Goal: Task Accomplishment & Management: Use online tool/utility

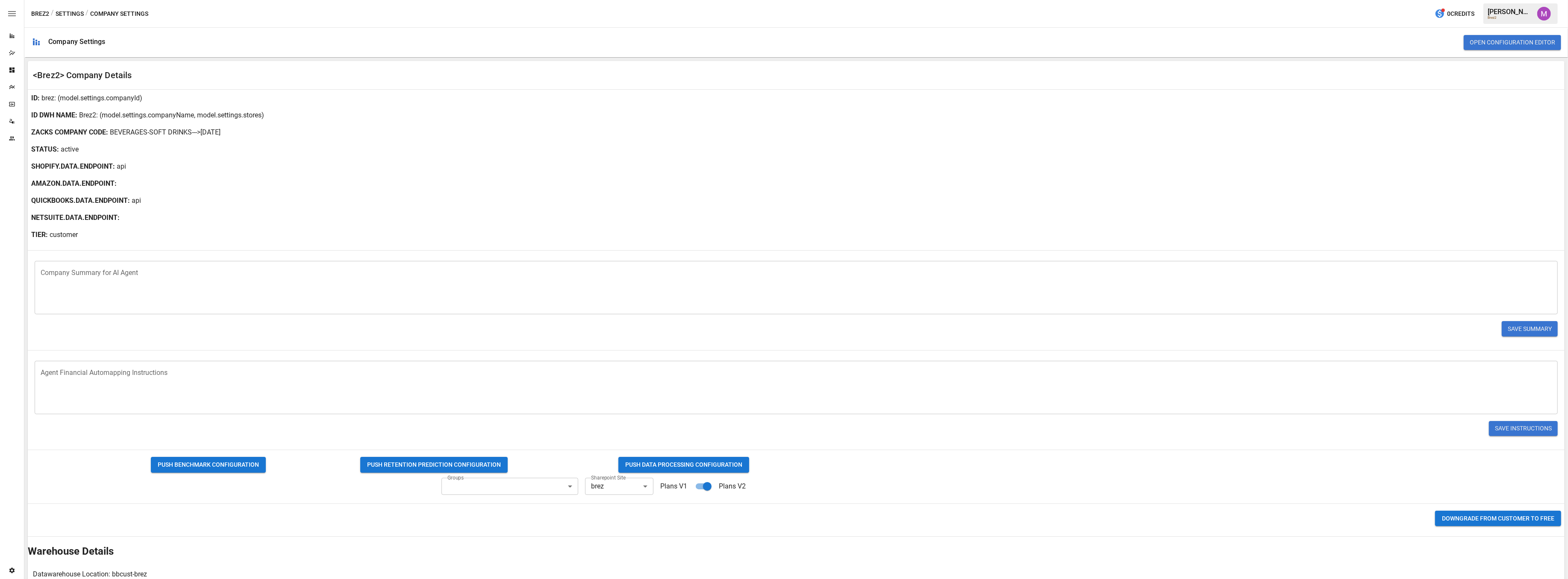
click at [631, 0] on body "Reports Dazzler Studio Dashboards Plans SmartModel ™ Data Sources Team Settings…" at bounding box center [784, 0] width 1568 height 0
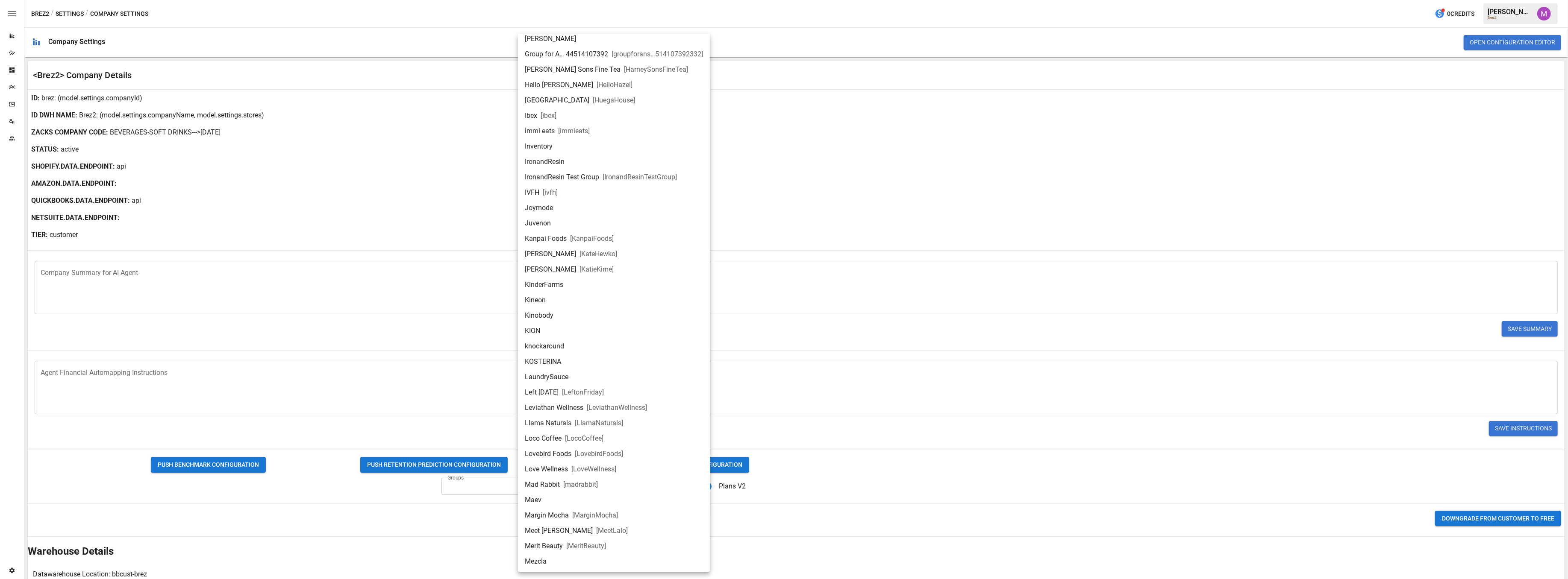
scroll to position [740, 0]
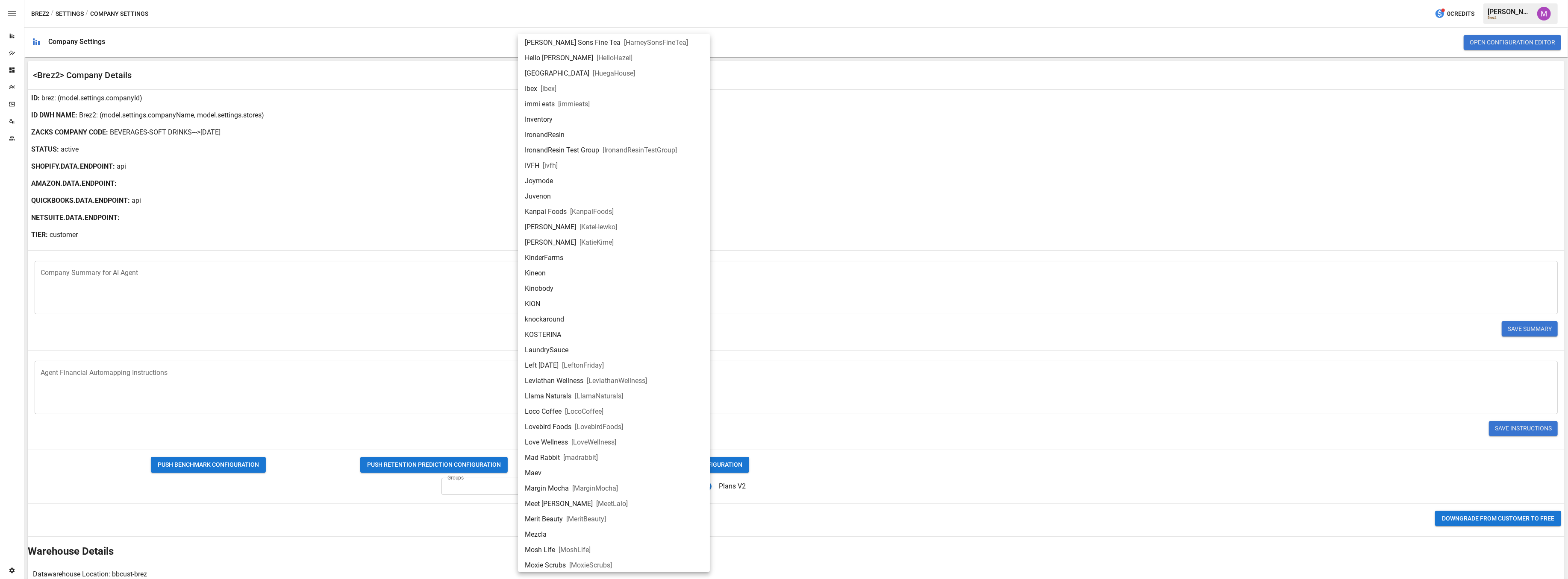
click at [251, 165] on div at bounding box center [784, 290] width 1568 height 579
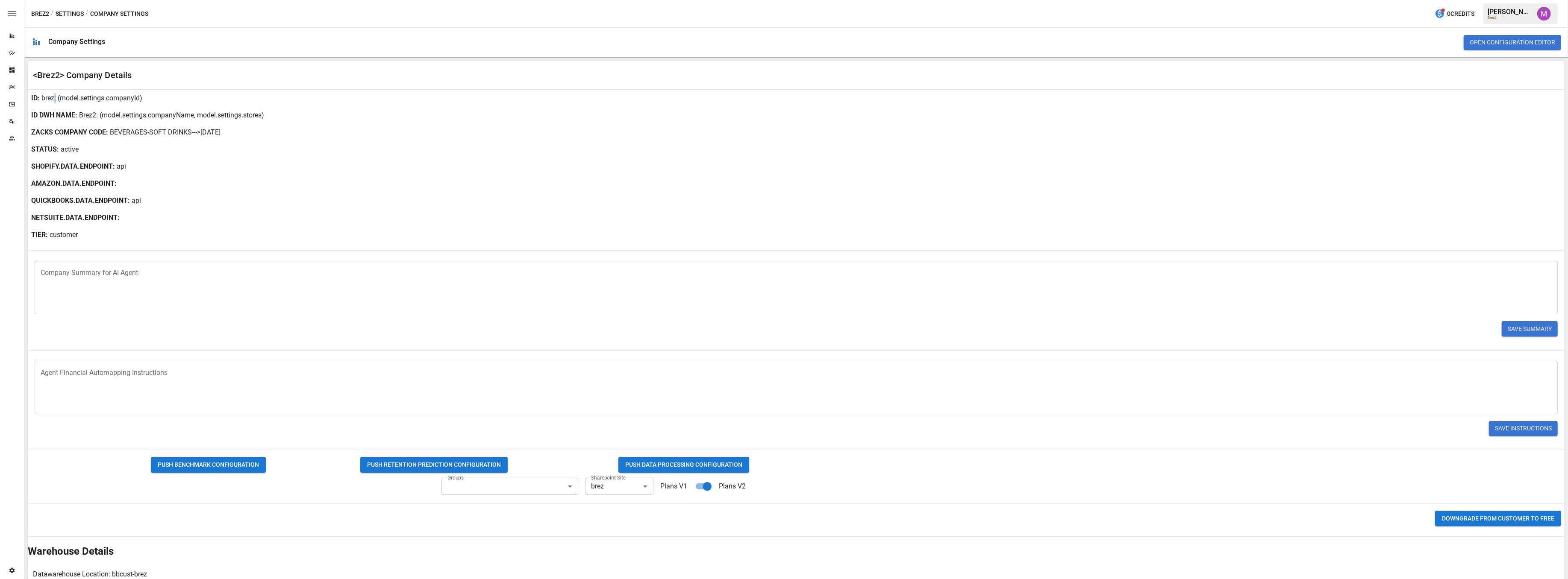
click at [54, 96] on p ": (model.settings.companyId)" at bounding box center [98, 98] width 88 height 10
click at [50, 97] on p "brez" at bounding box center [47, 98] width 13 height 10
click at [56, 100] on p ": (model.settings.companyId)" at bounding box center [98, 98] width 88 height 10
drag, startPoint x: 55, startPoint y: 99, endPoint x: 41, endPoint y: 99, distance: 14.0
click at [41, 99] on div "ID : brez : (model.settings.companyId)" at bounding box center [796, 98] width 1537 height 17
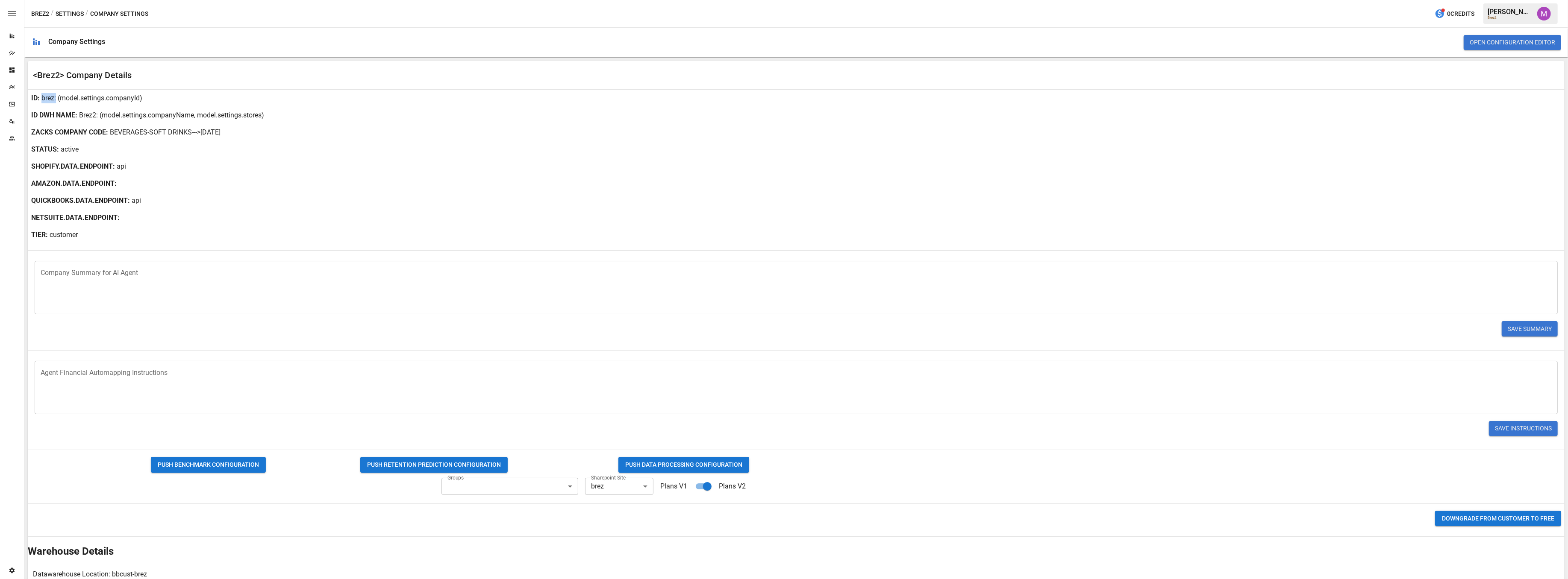
copy p "brez"
drag, startPoint x: 97, startPoint y: 116, endPoint x: 81, endPoint y: 116, distance: 16.0
click at [81, 116] on div "ID DWH NAME : Brez2 : (model.settings.companyName, model.settings.stores)" at bounding box center [796, 116] width 1537 height 17
copy p "Brez2"
click at [9, 84] on icon "Plans" at bounding box center [12, 87] width 7 height 7
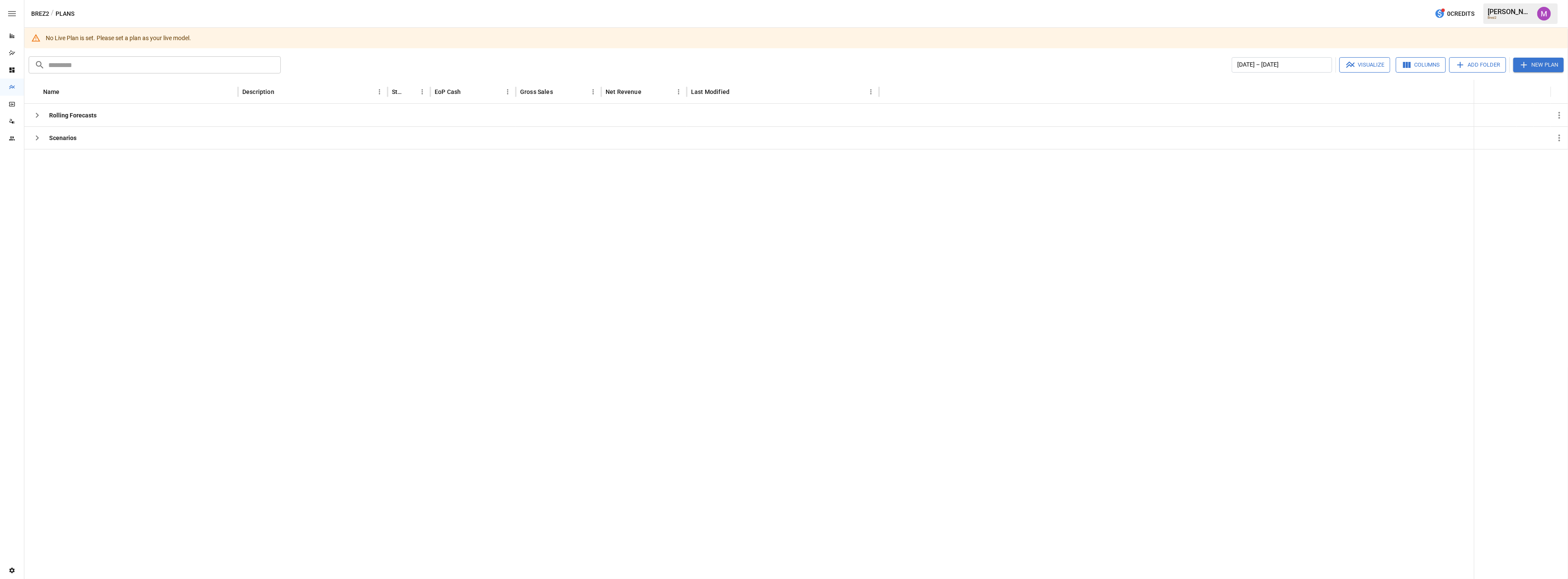
click at [18, 117] on div "Data Sources" at bounding box center [12, 121] width 24 height 17
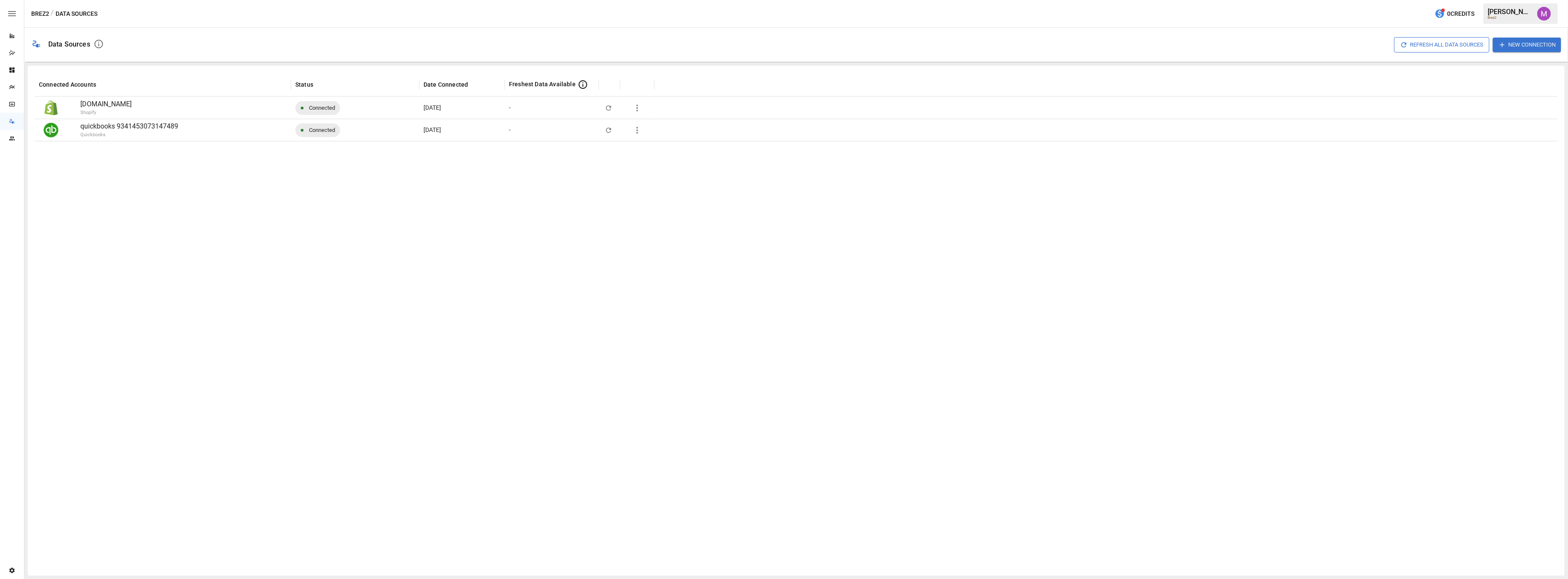
click at [640, 134] on icon "button" at bounding box center [637, 130] width 10 height 10
click at [687, 194] on div "Full refresh all data sources w/o pulling raw data" at bounding box center [703, 192] width 128 height 9
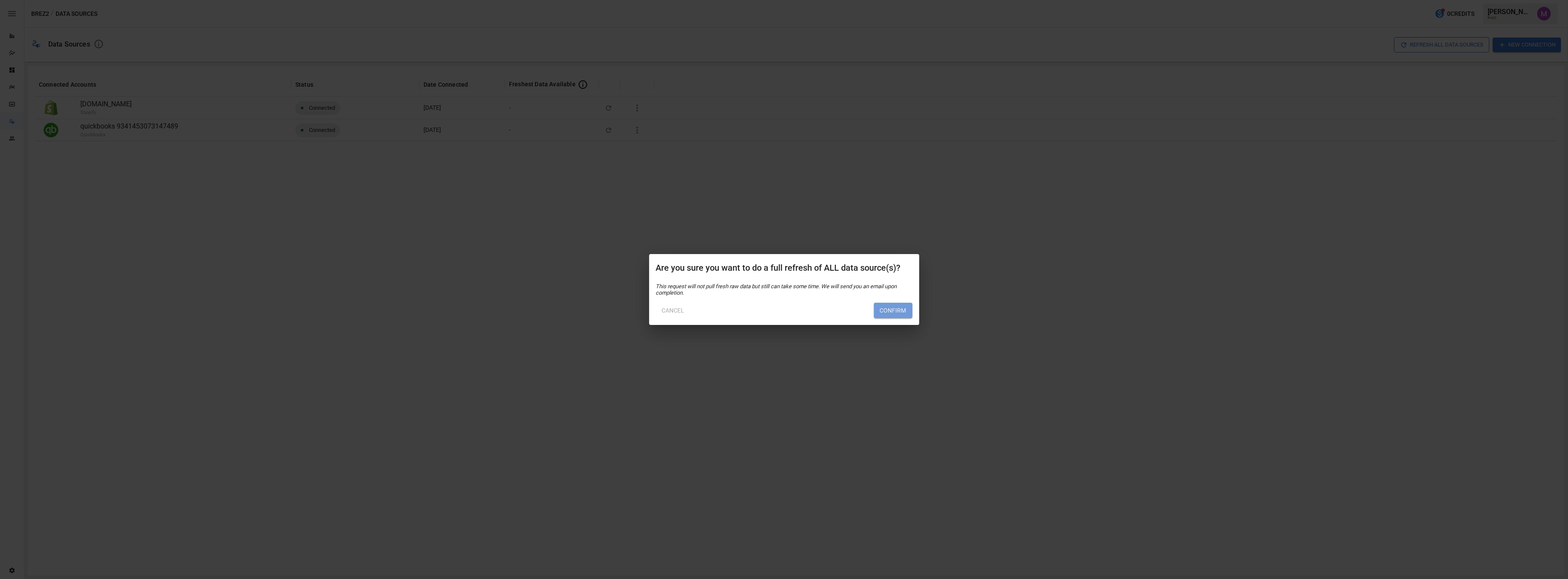
click at [898, 309] on button "Confirm" at bounding box center [893, 310] width 38 height 15
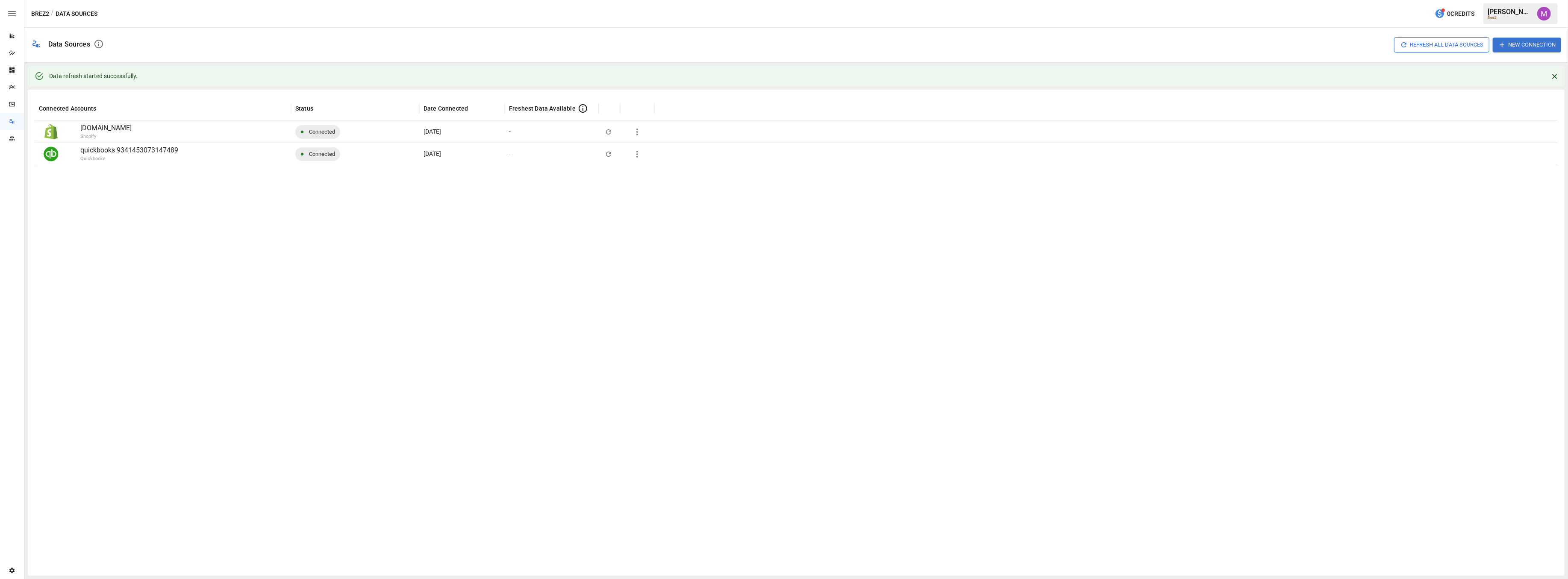
click at [9, 86] on icon "Plans" at bounding box center [12, 87] width 7 height 7
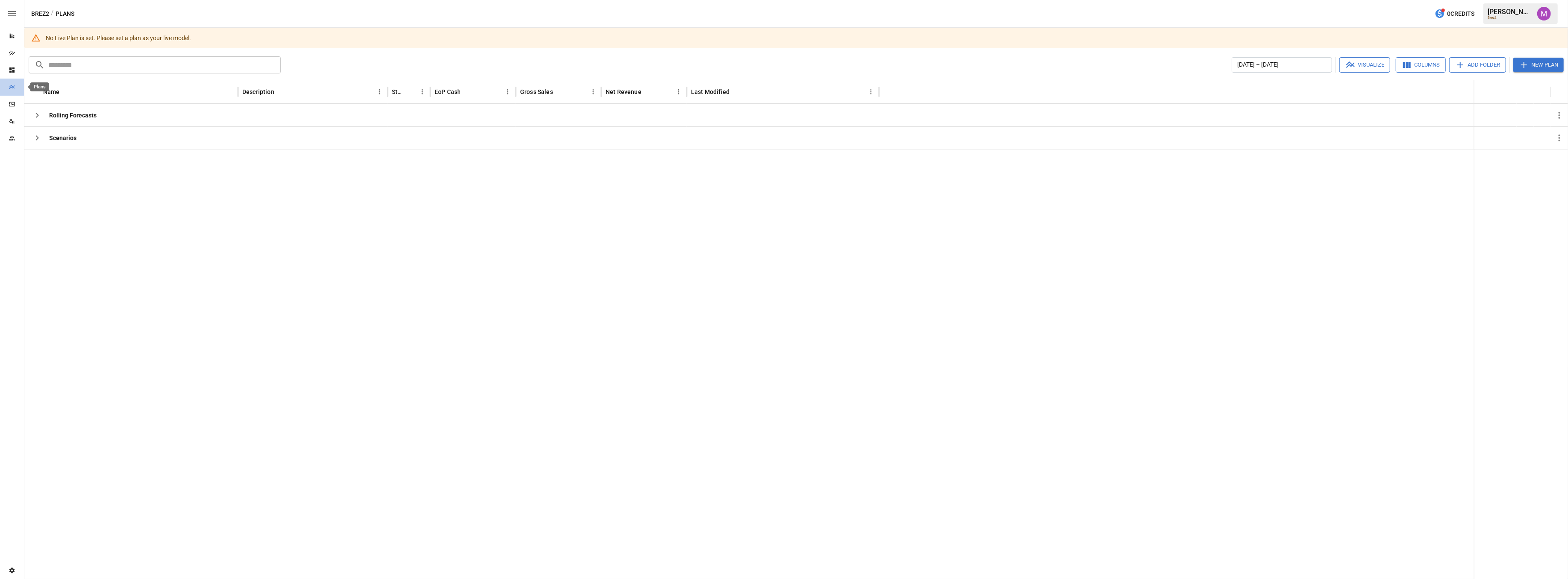
click at [13, 89] on icon "Plans" at bounding box center [12, 87] width 7 height 7
